Goal: Check status

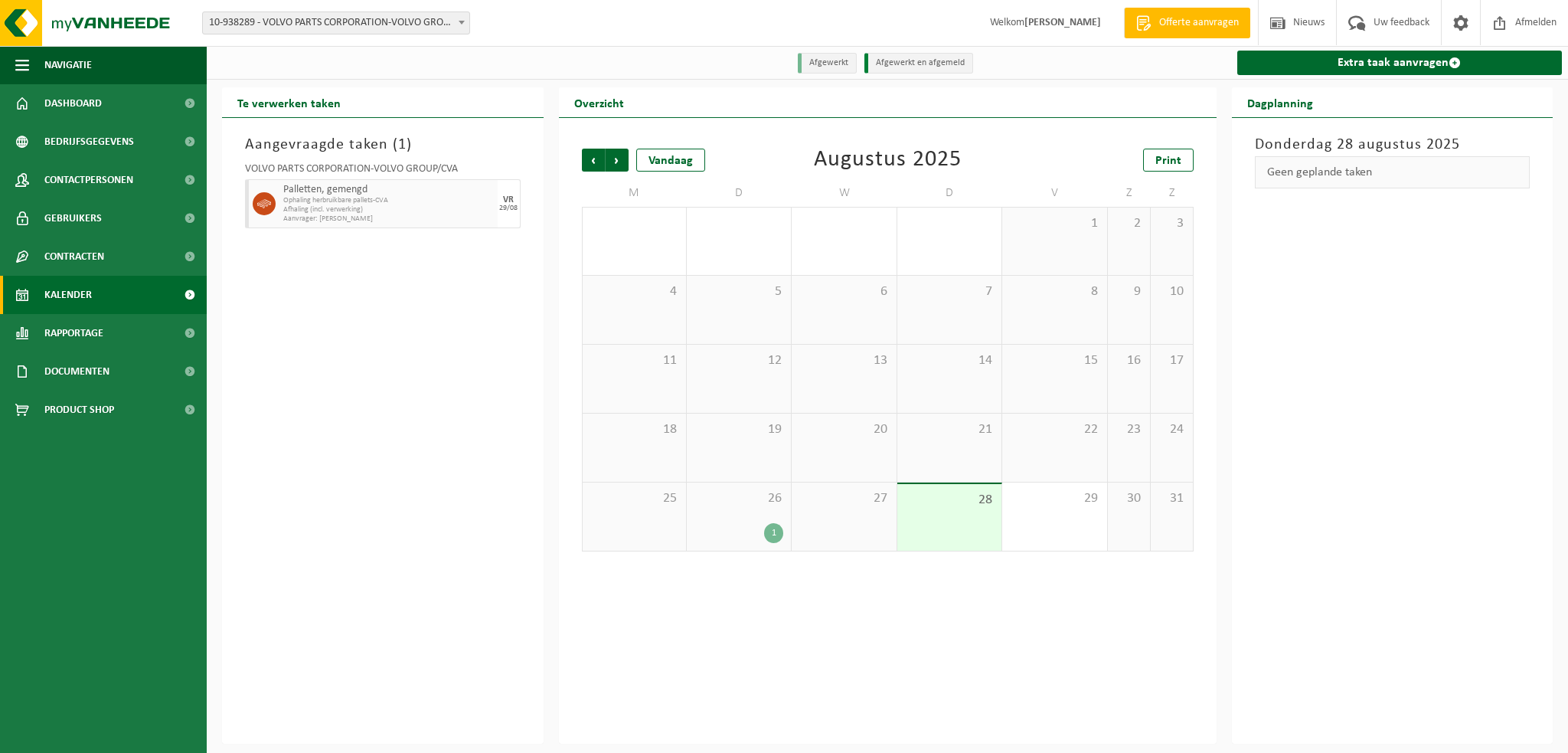
click at [367, 388] on div "Aangevraagde taken ( 1 ) VOLVO PARTS CORPORATION-VOLVO GROUP/CVA Palletten, gem…" at bounding box center [382, 431] width 321 height 626
click at [79, 292] on span "Kalender" at bounding box center [68, 295] width 48 height 38
click at [460, 21] on b at bounding box center [462, 23] width 6 height 4
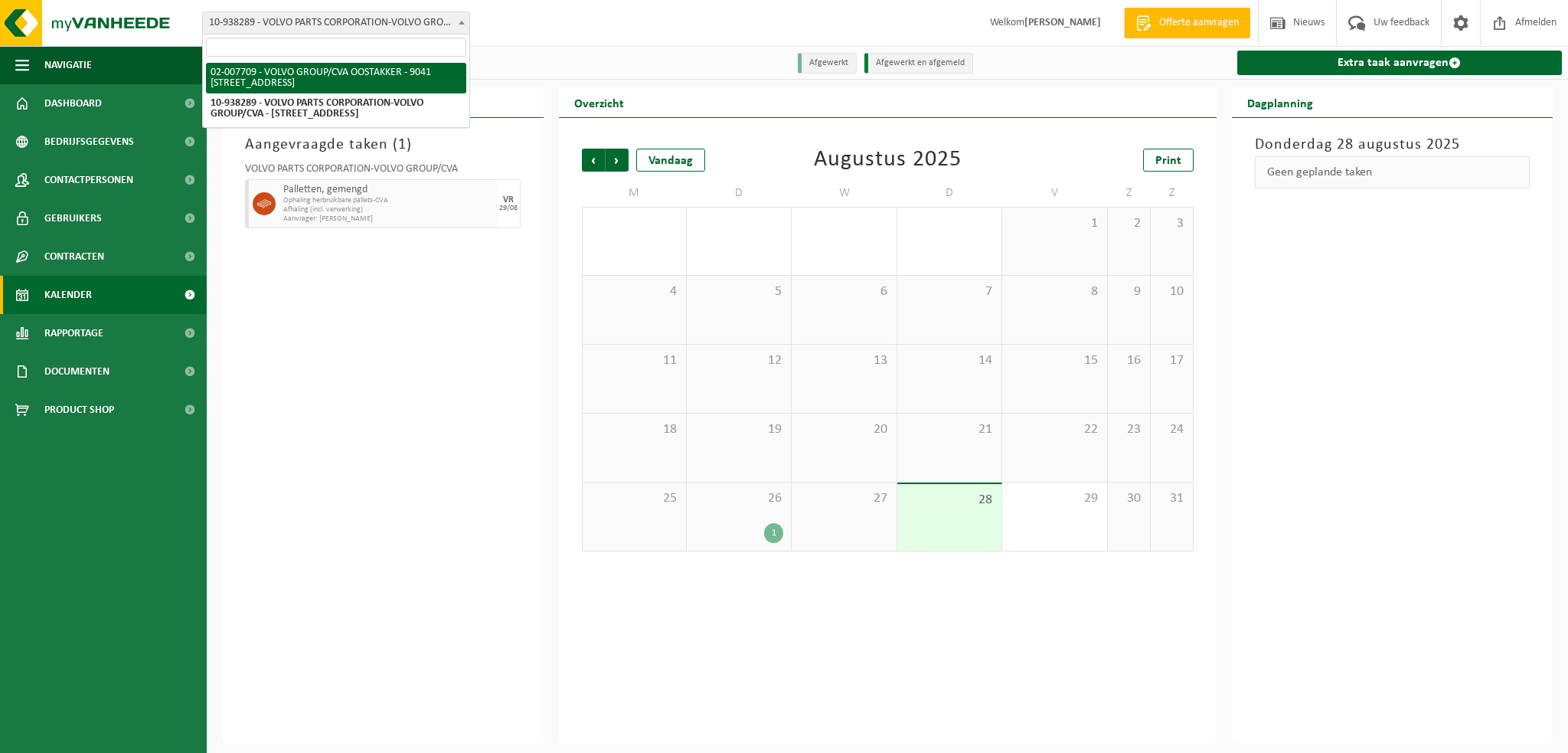
select select "1046"
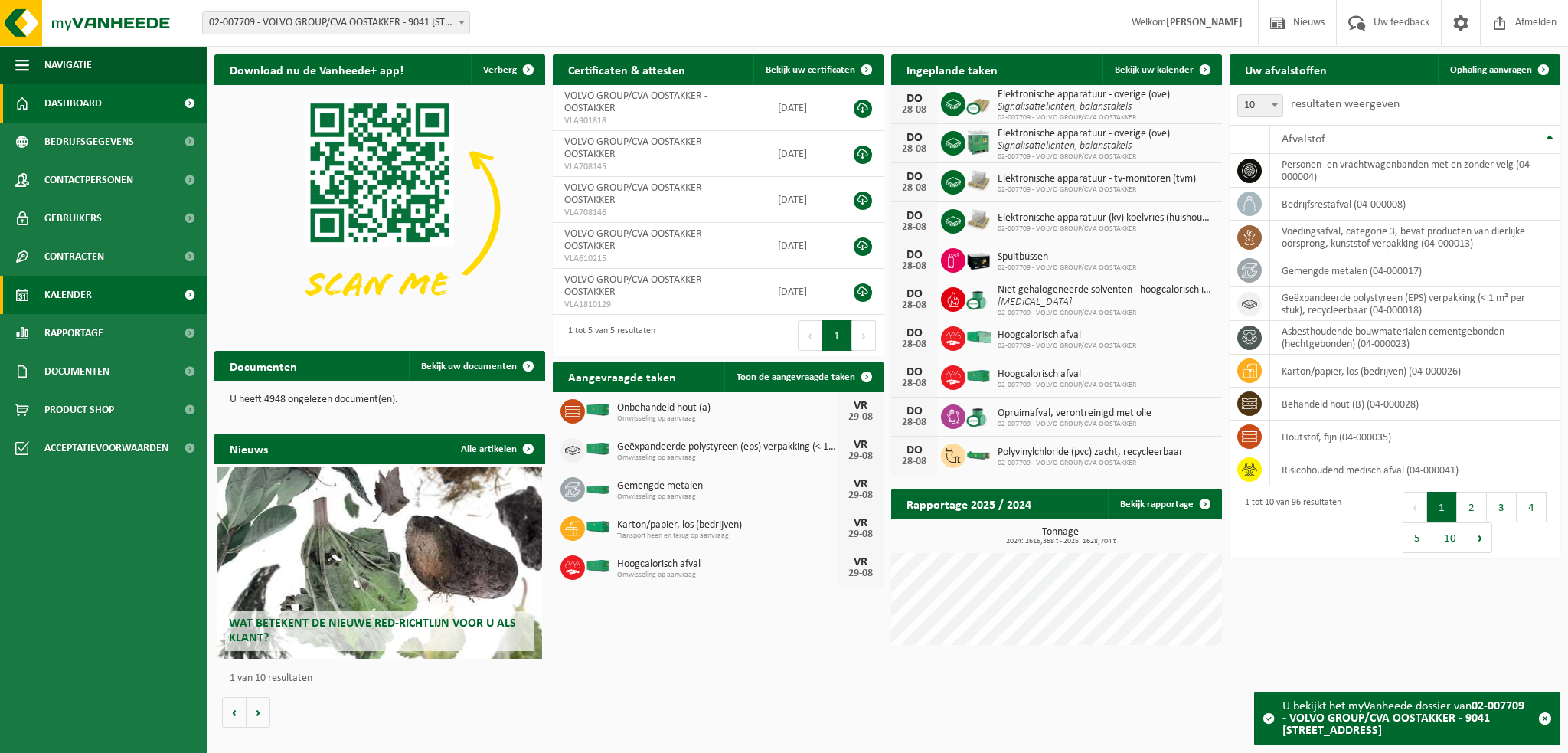
click at [93, 292] on link "Kalender" at bounding box center [103, 295] width 207 height 38
